Goal: Task Accomplishment & Management: Use online tool/utility

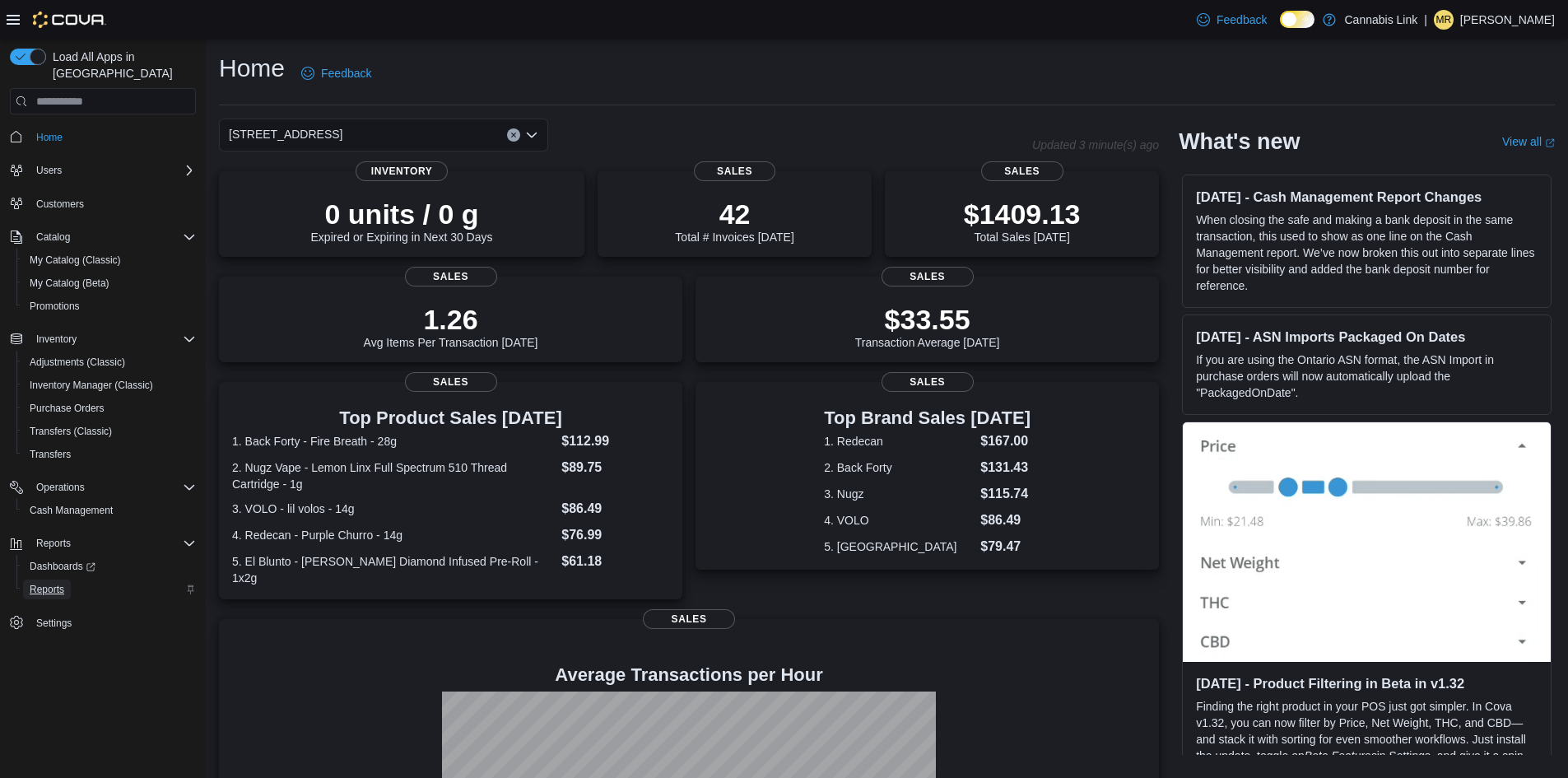
click at [58, 582] on span "Reports" at bounding box center [47, 589] width 35 height 13
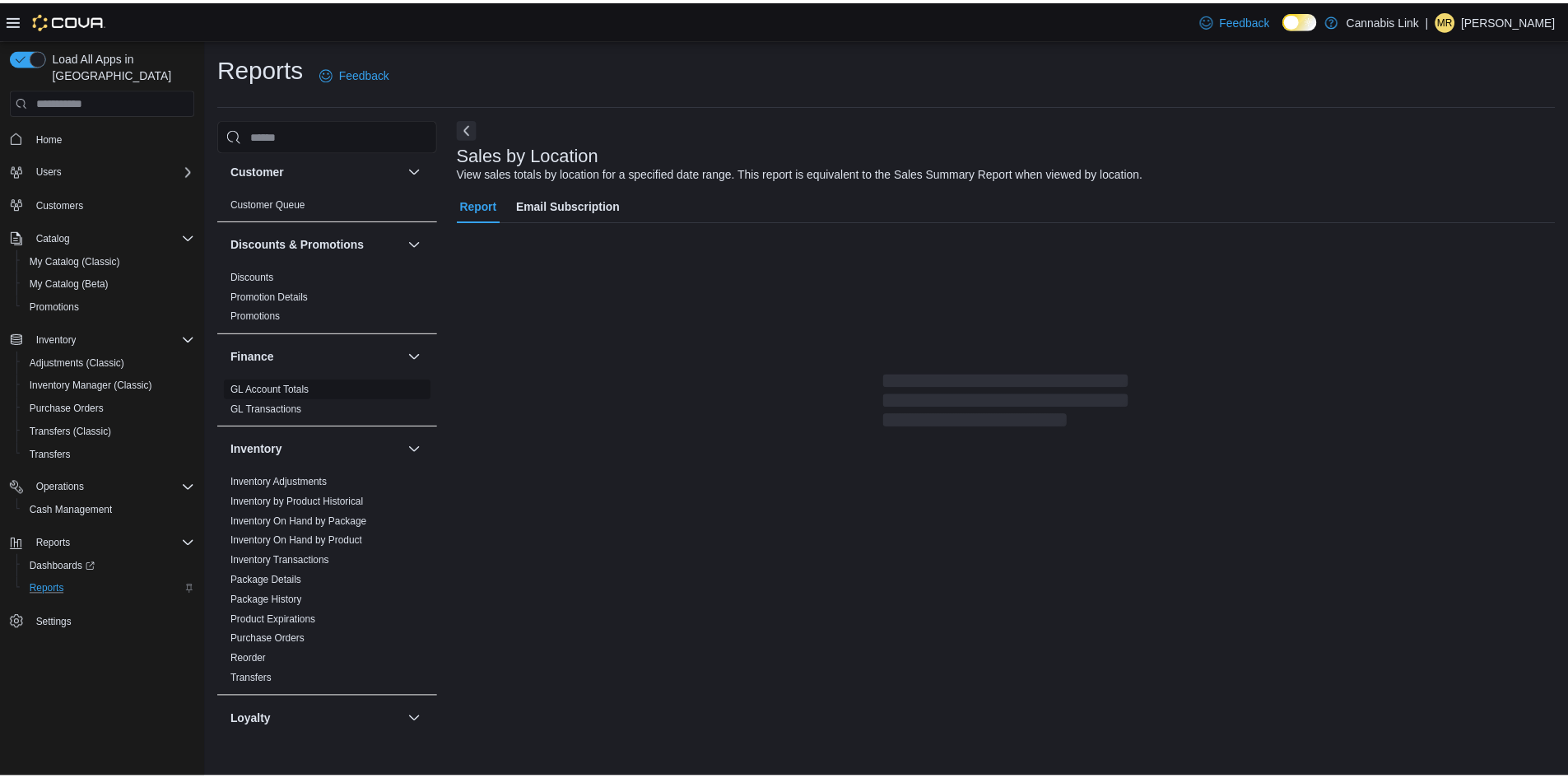
scroll to position [330, 0]
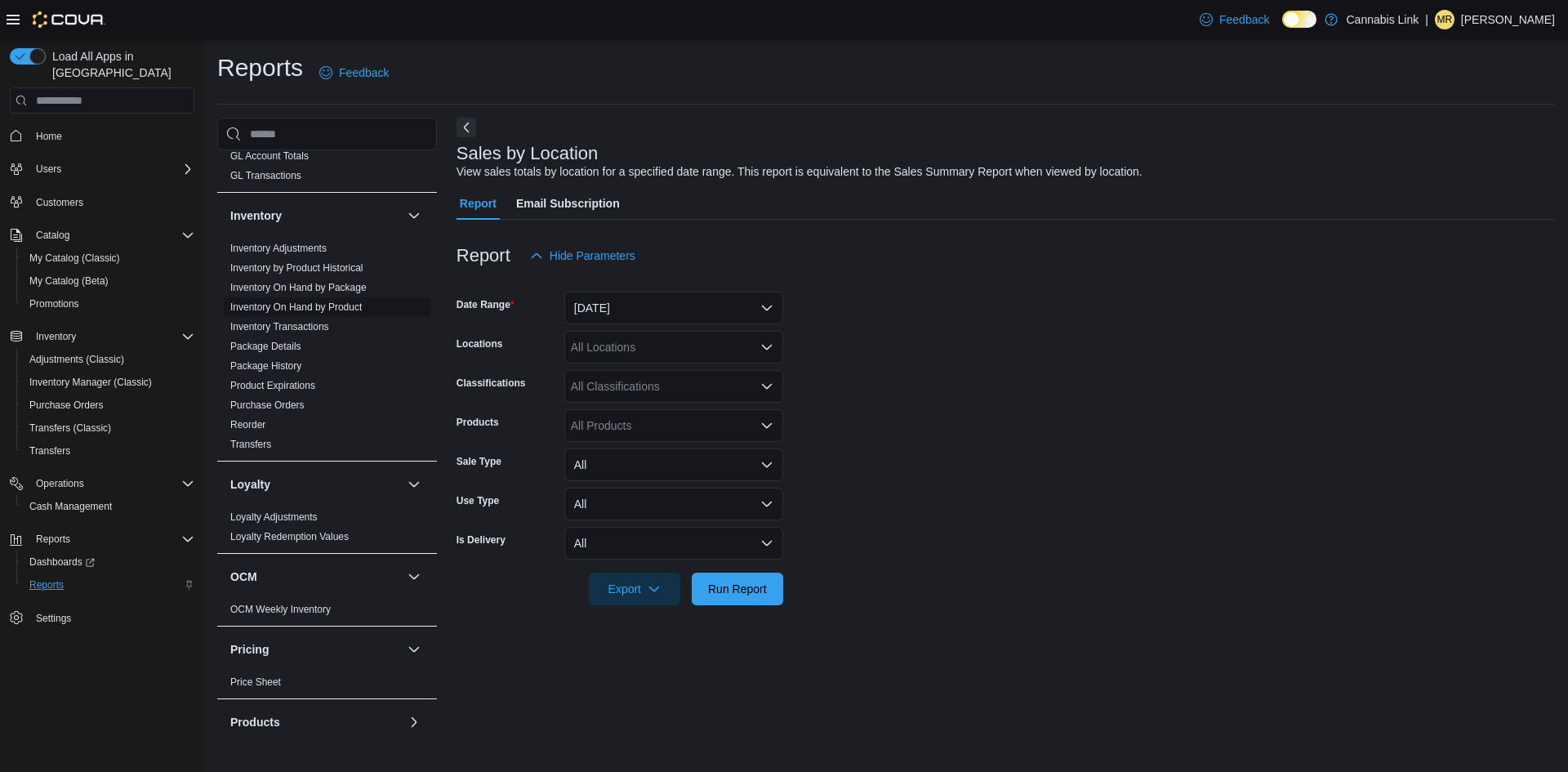
click at [354, 301] on span "Inventory On Hand by Product" at bounding box center [296, 307] width 131 height 13
click at [342, 301] on link "Inventory On Hand by Product" at bounding box center [296, 307] width 131 height 12
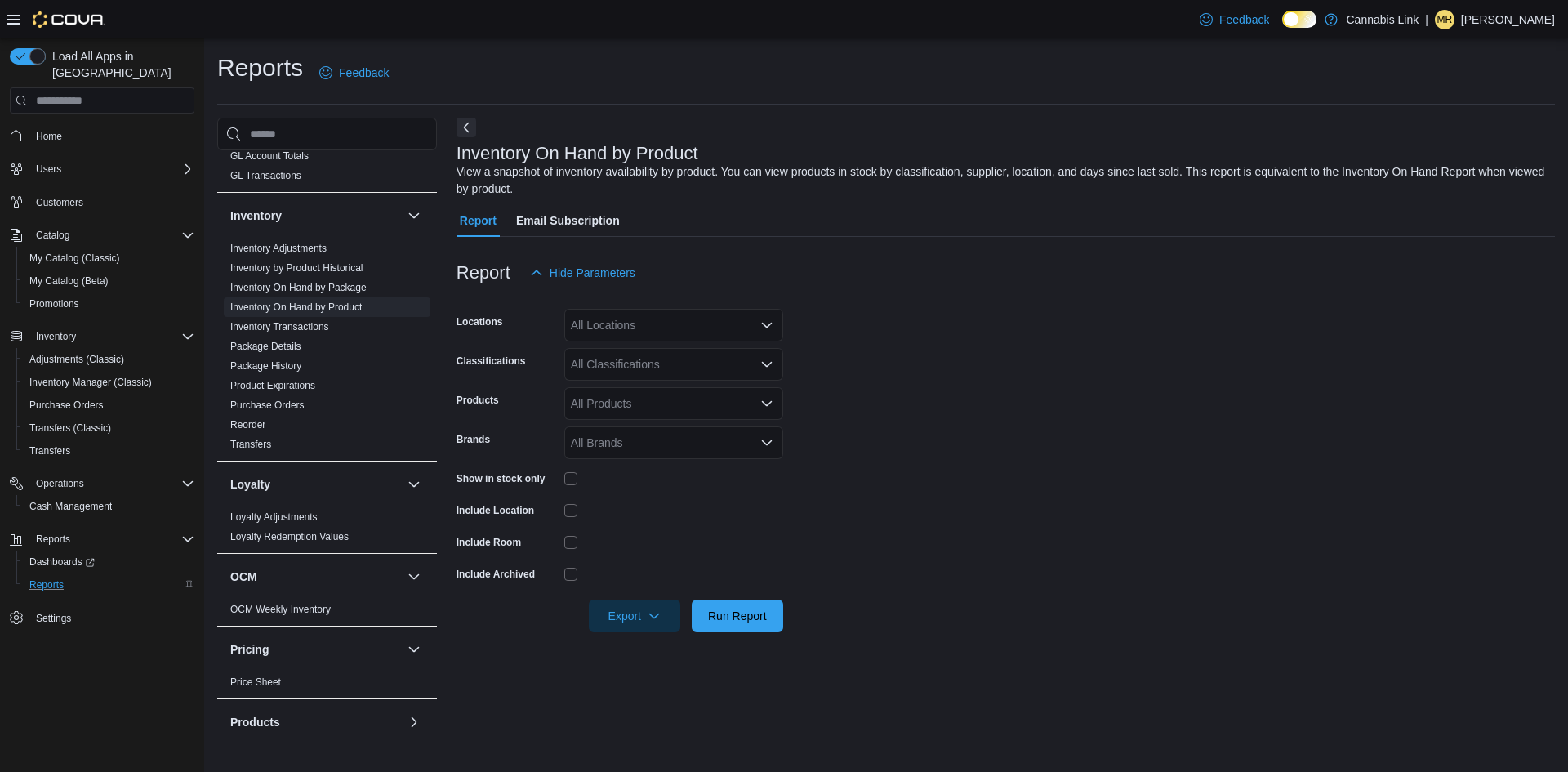
click at [629, 335] on div "All Locations" at bounding box center [673, 325] width 219 height 33
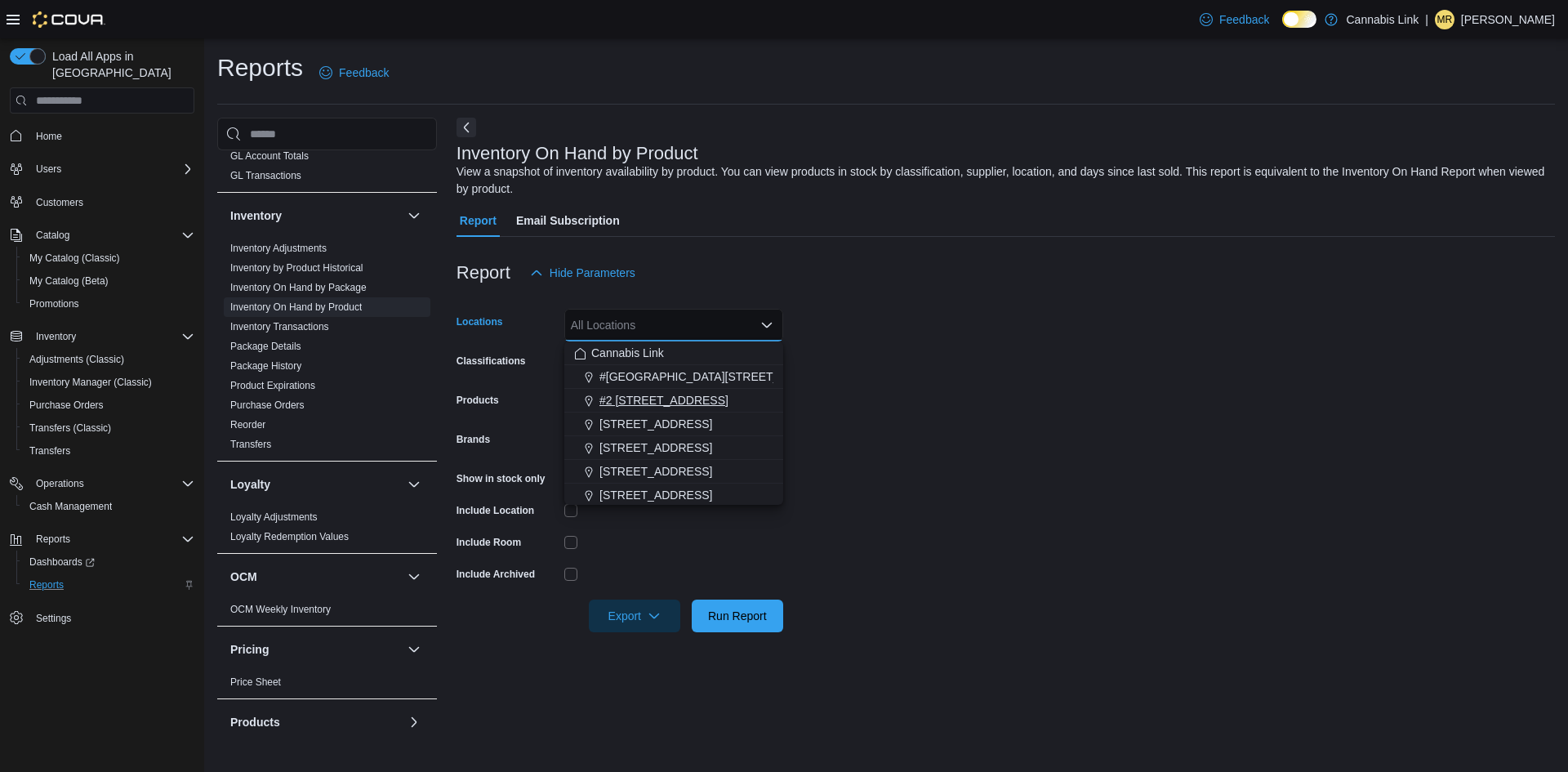
click at [617, 400] on span "#2 [STREET_ADDRESS]" at bounding box center [664, 400] width 129 height 17
click at [749, 328] on icon "Clear input" at bounding box center [749, 325] width 7 height 7
click at [661, 459] on button "[STREET_ADDRESS]" at bounding box center [673, 448] width 219 height 24
click at [685, 325] on icon "Remove 1295 Highbury Ave N from selection in this group" at bounding box center [683, 324] width 10 height 10
click at [686, 478] on span "[STREET_ADDRESS]" at bounding box center [656, 471] width 112 height 17
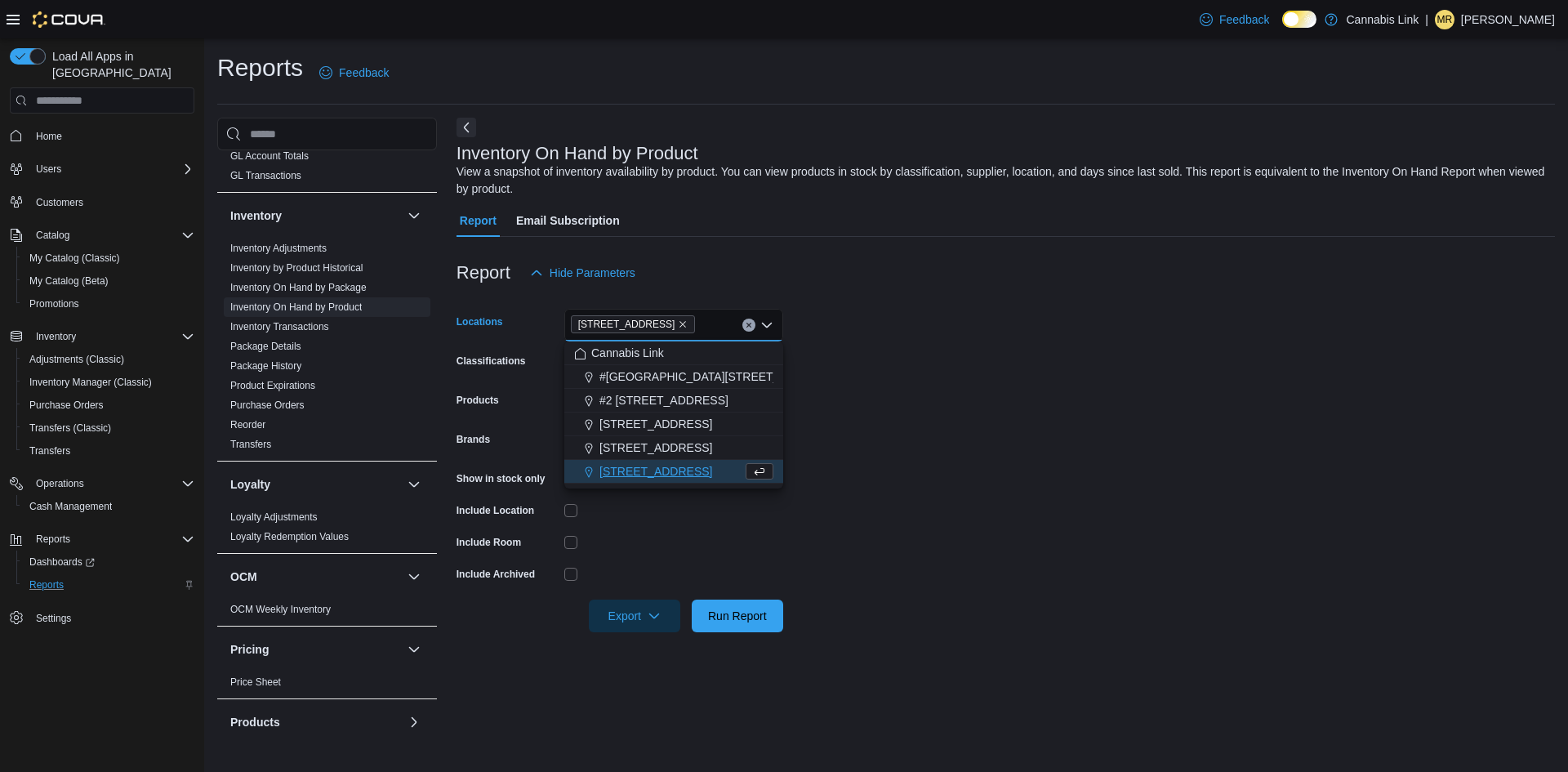
click at [699, 542] on div at bounding box center [673, 542] width 219 height 13
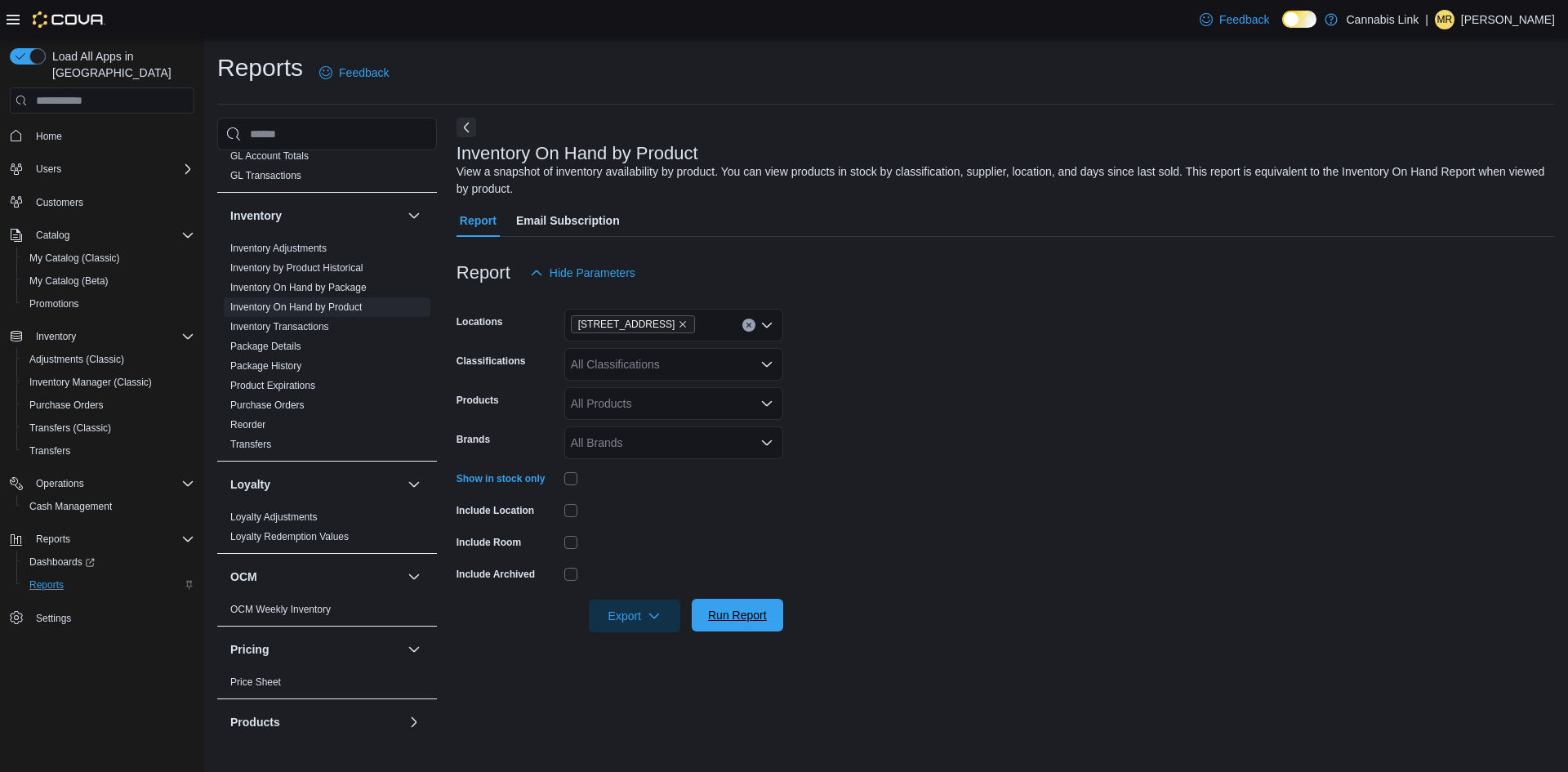
click at [750, 617] on span "Run Report" at bounding box center [737, 615] width 59 height 17
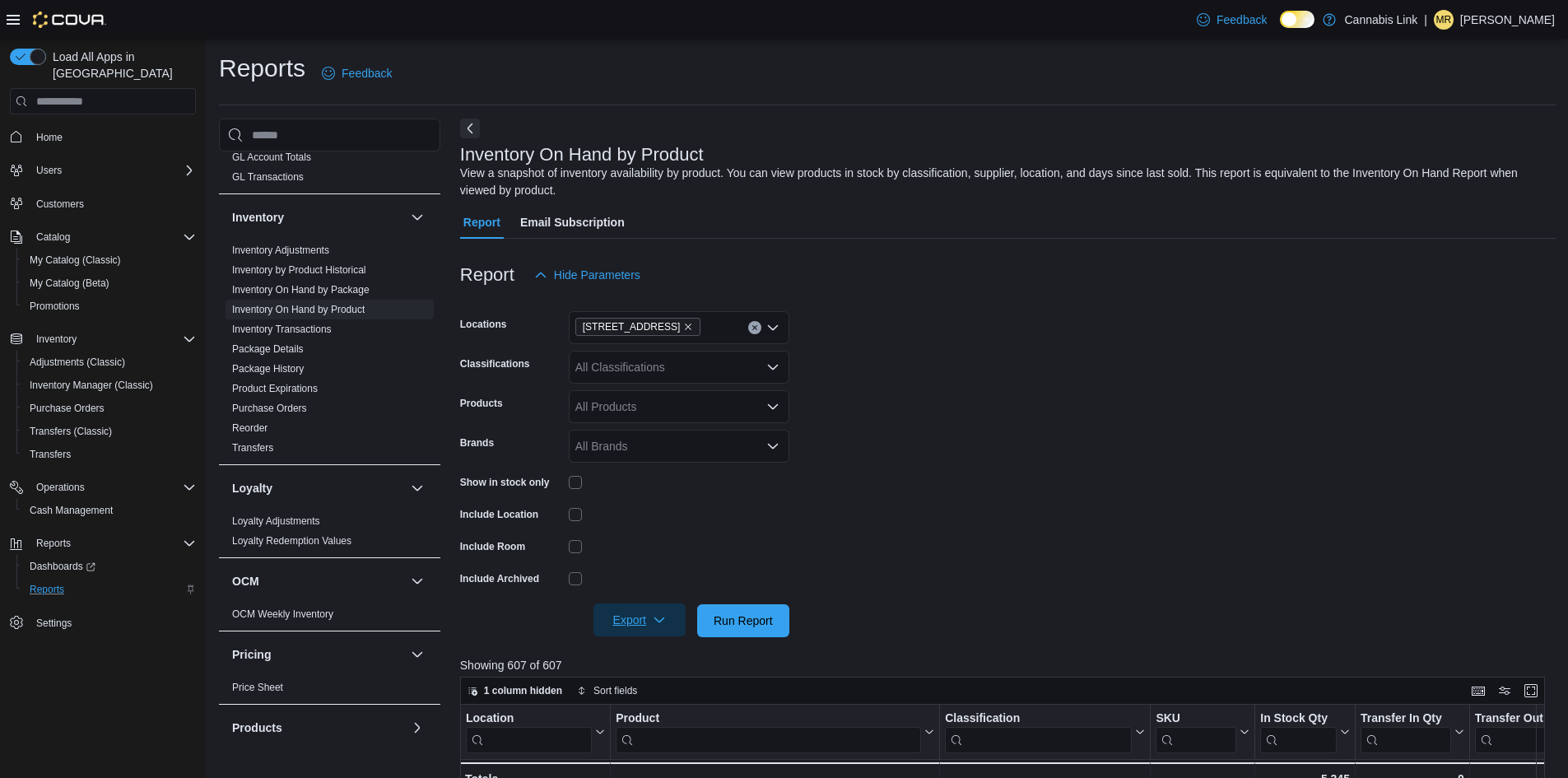
click at [671, 618] on span "Export" at bounding box center [639, 620] width 72 height 33
click at [638, 659] on span "Export to Excel" at bounding box center [642, 653] width 74 height 13
click at [724, 622] on span "Run Report" at bounding box center [742, 620] width 59 height 17
click at [678, 614] on button "Export" at bounding box center [639, 620] width 92 height 33
click at [659, 651] on span "Export to Excel" at bounding box center [642, 653] width 74 height 13
